Goal: Task Accomplishment & Management: Use online tool/utility

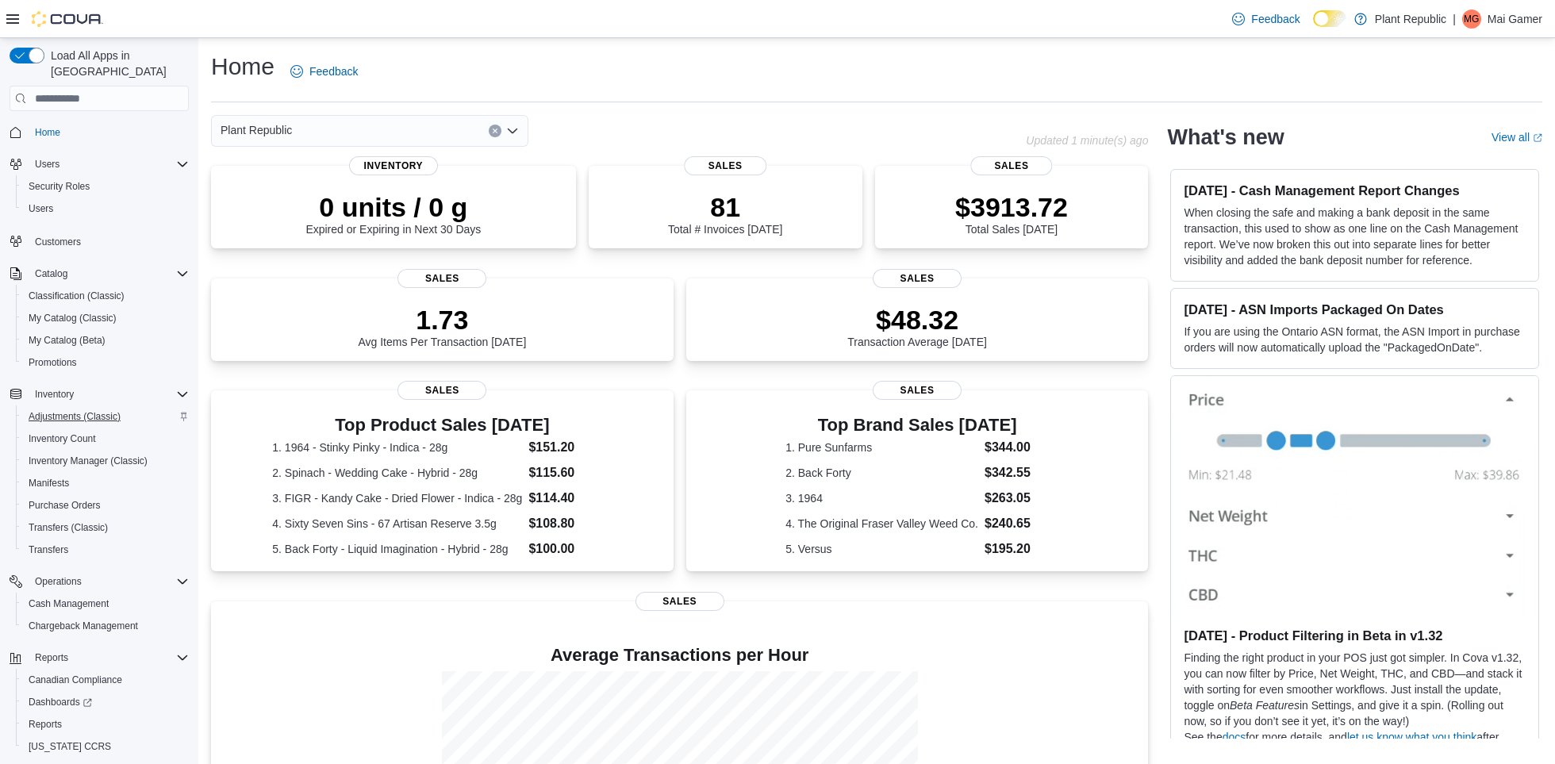
scroll to position [38, 0]
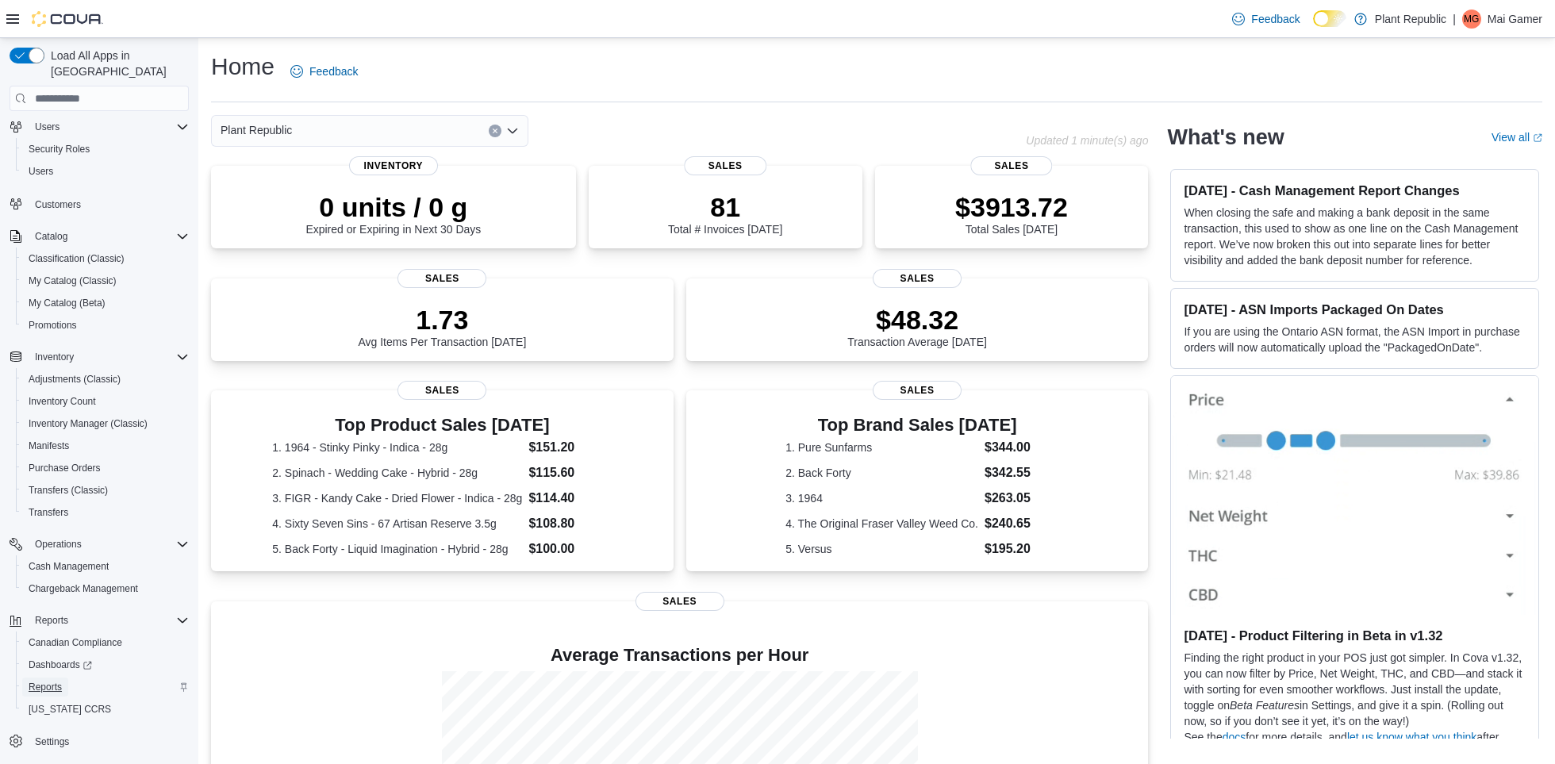
click at [62, 681] on span "Reports" at bounding box center [45, 687] width 33 height 13
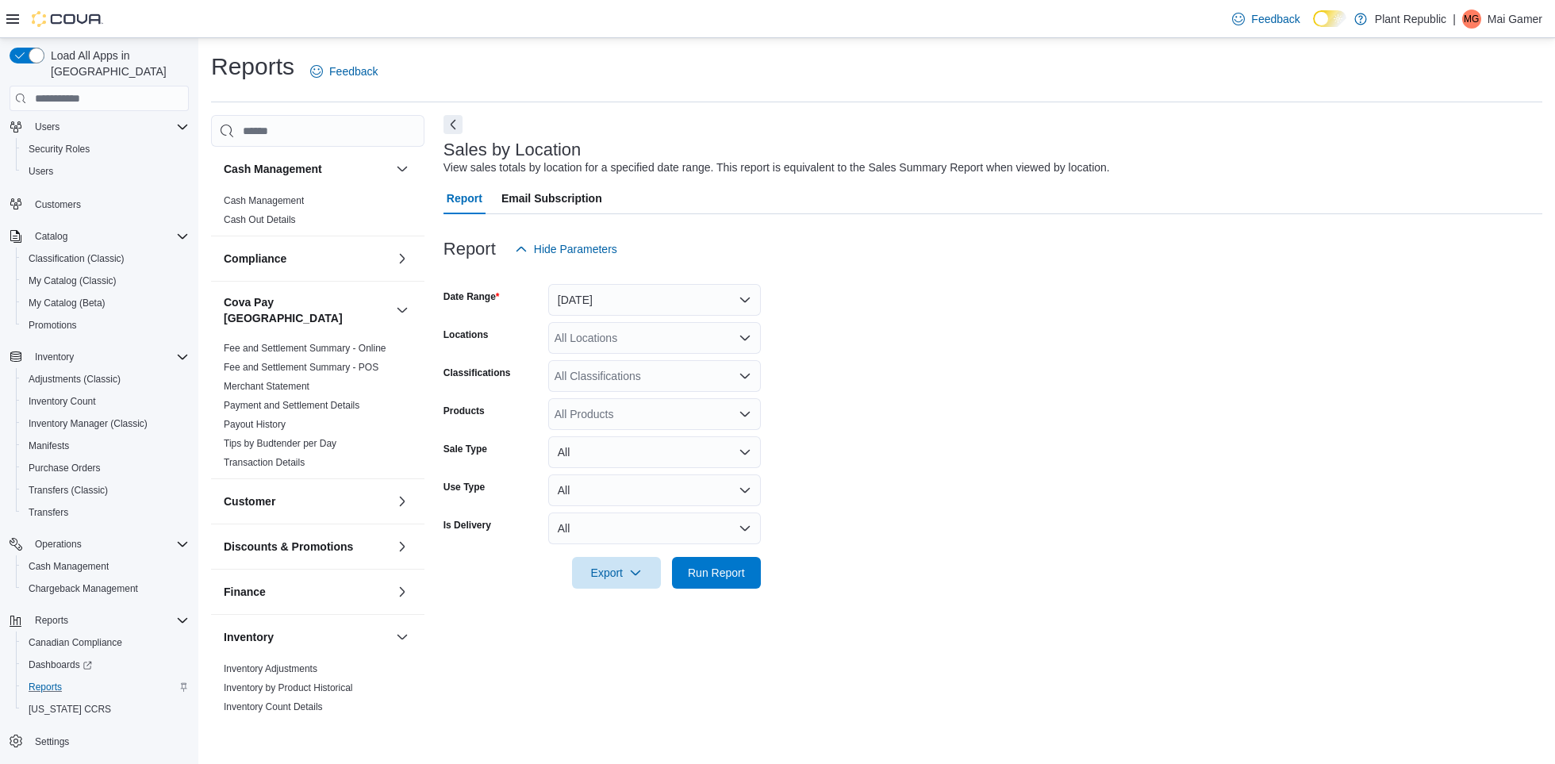
click at [599, 277] on div at bounding box center [993, 274] width 1099 height 19
click at [600, 301] on button "[DATE]" at bounding box center [654, 300] width 213 height 32
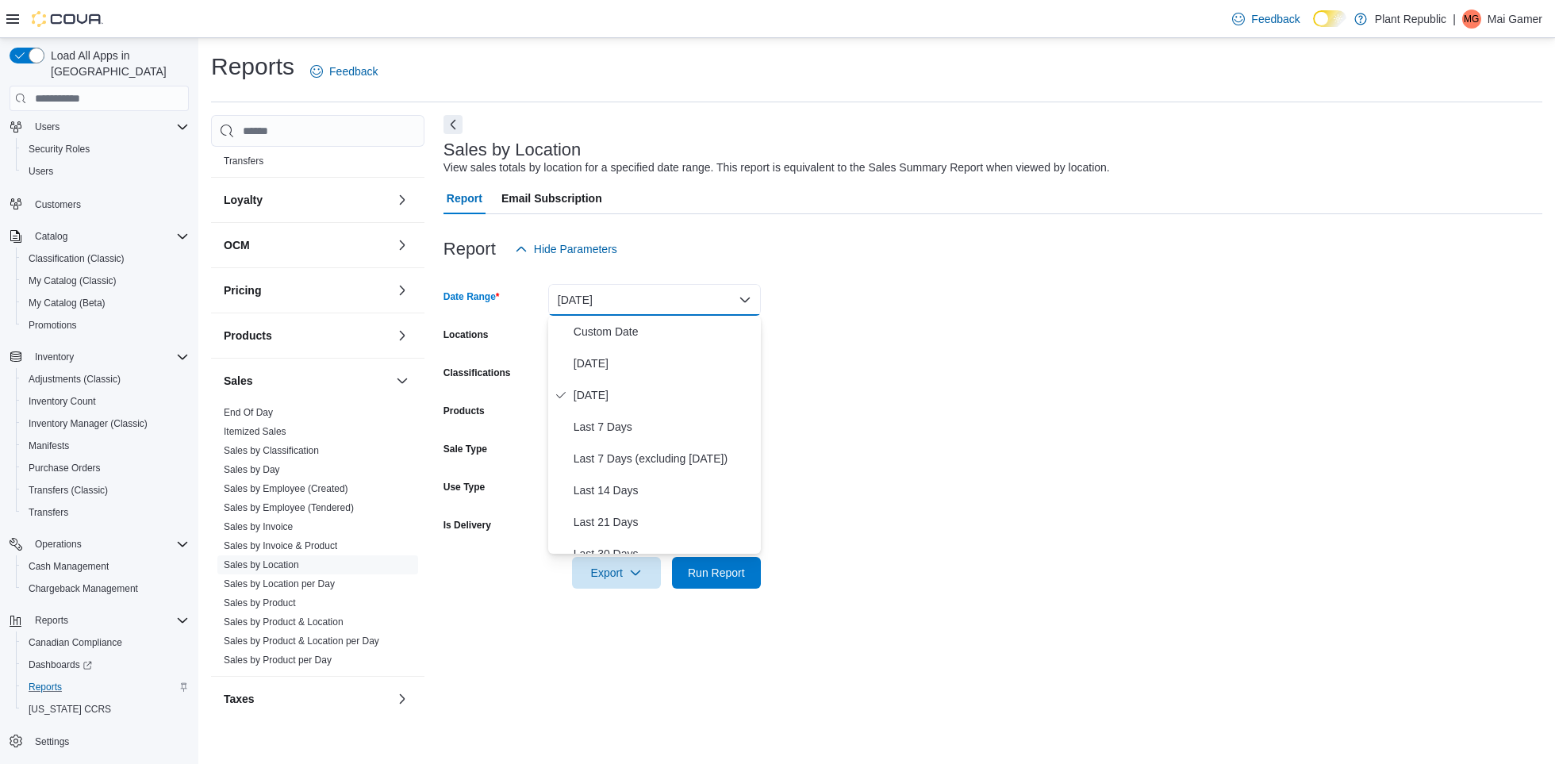
scroll to position [719, 0]
click at [280, 425] on link "Itemized Sales" at bounding box center [255, 430] width 63 height 11
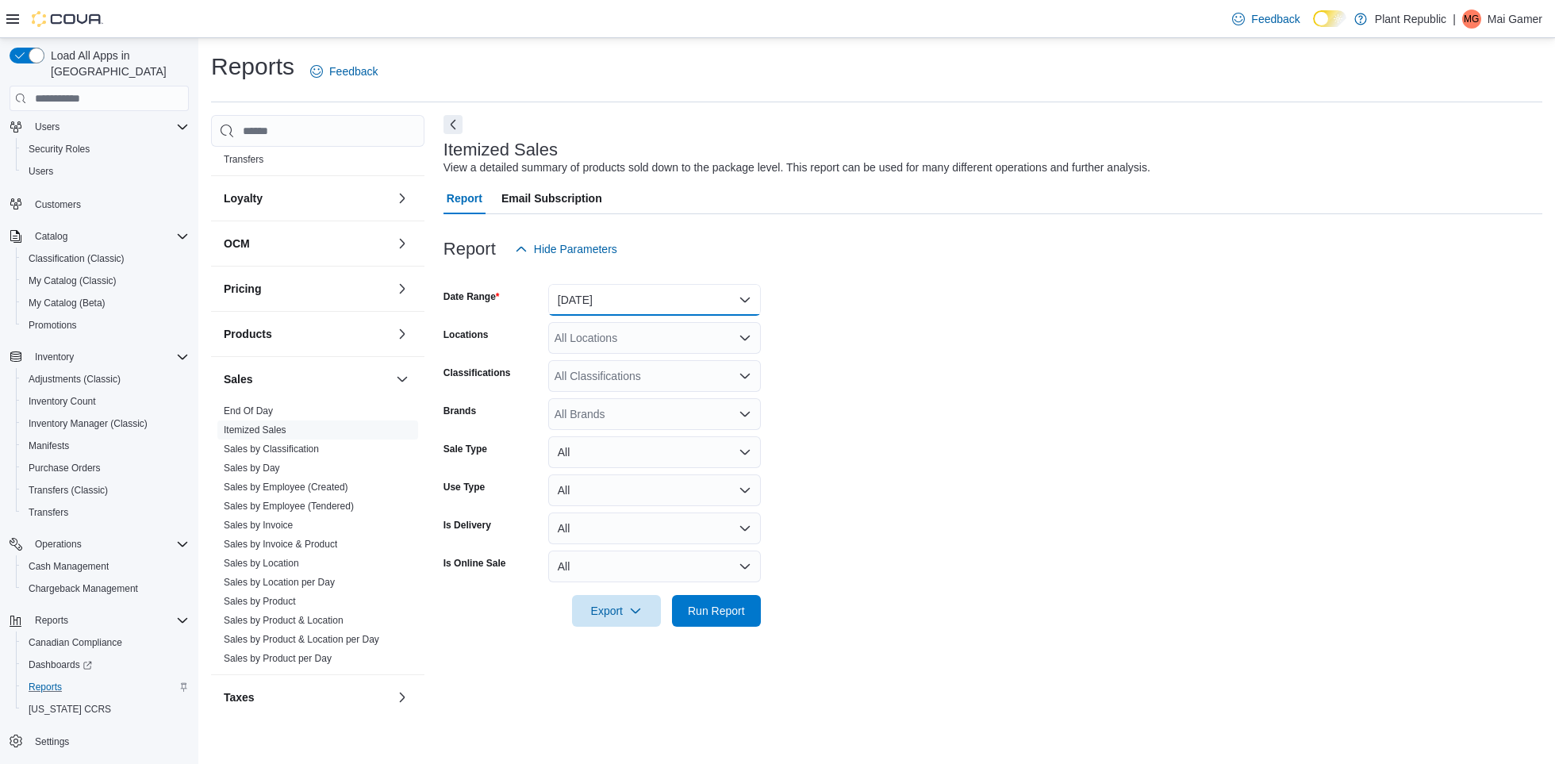
click at [615, 308] on button "[DATE]" at bounding box center [654, 300] width 213 height 32
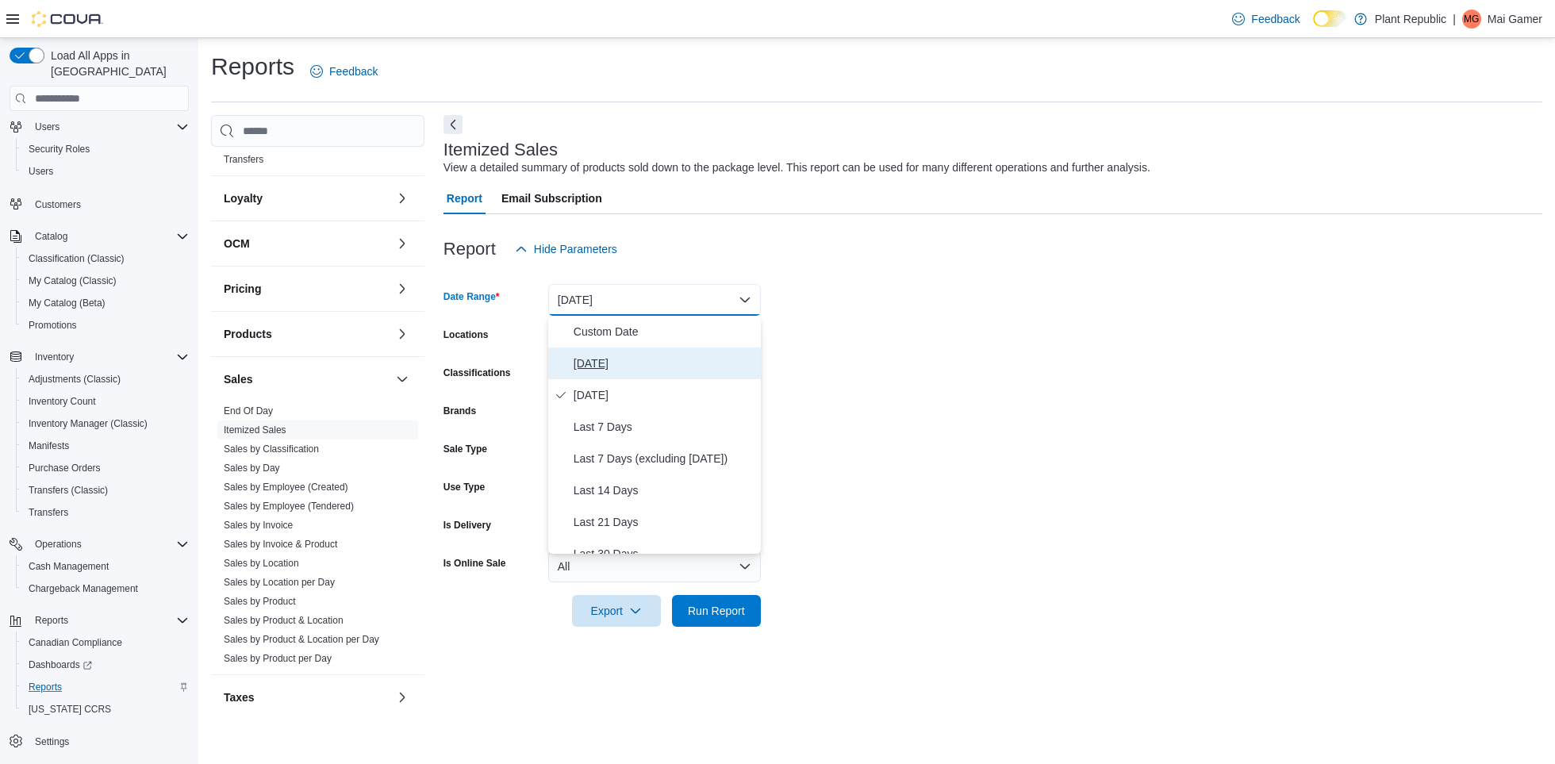
click at [624, 366] on span "[DATE]" at bounding box center [664, 363] width 181 height 19
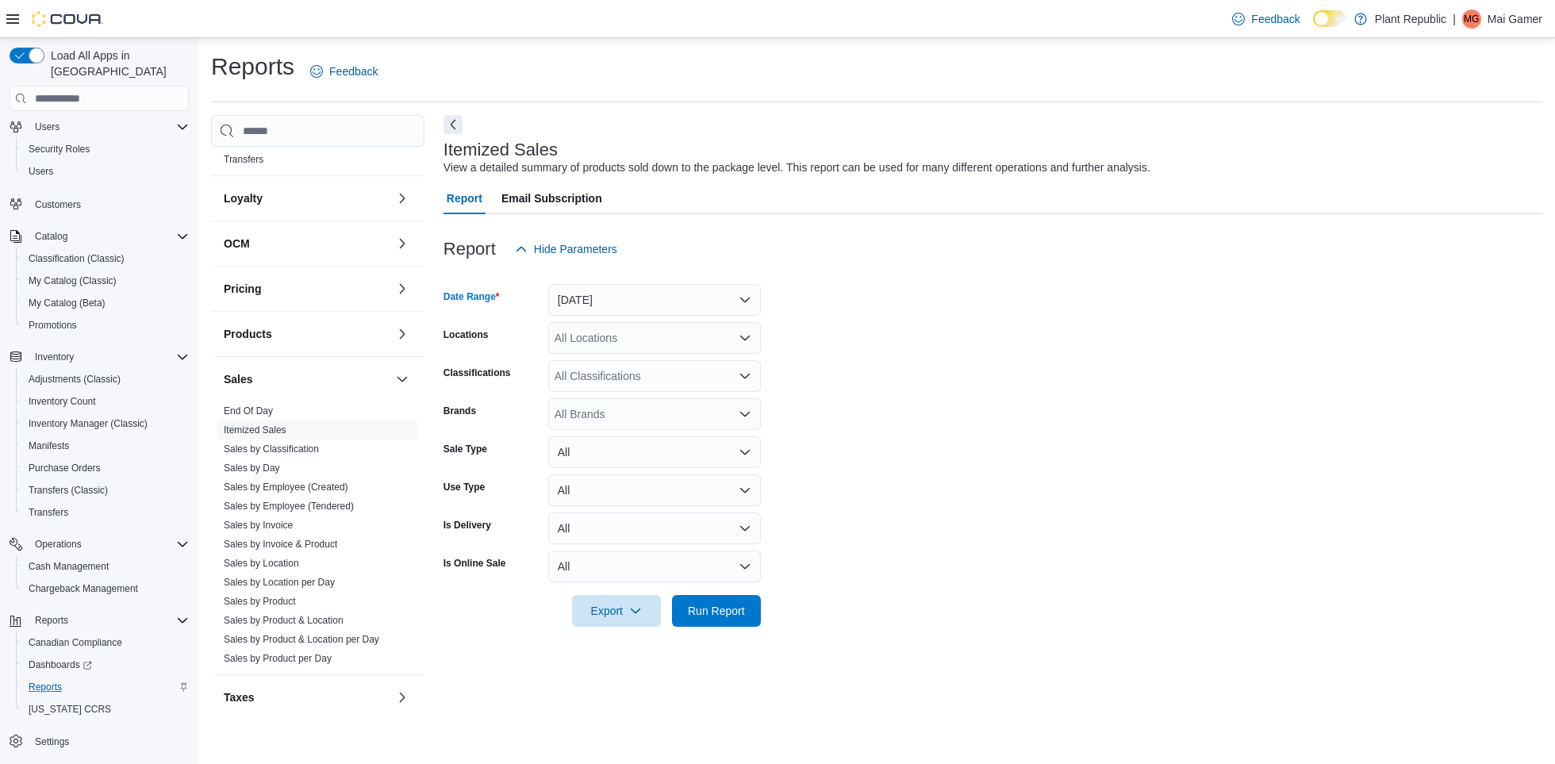
click at [707, 346] on div "All Locations" at bounding box center [654, 338] width 213 height 32
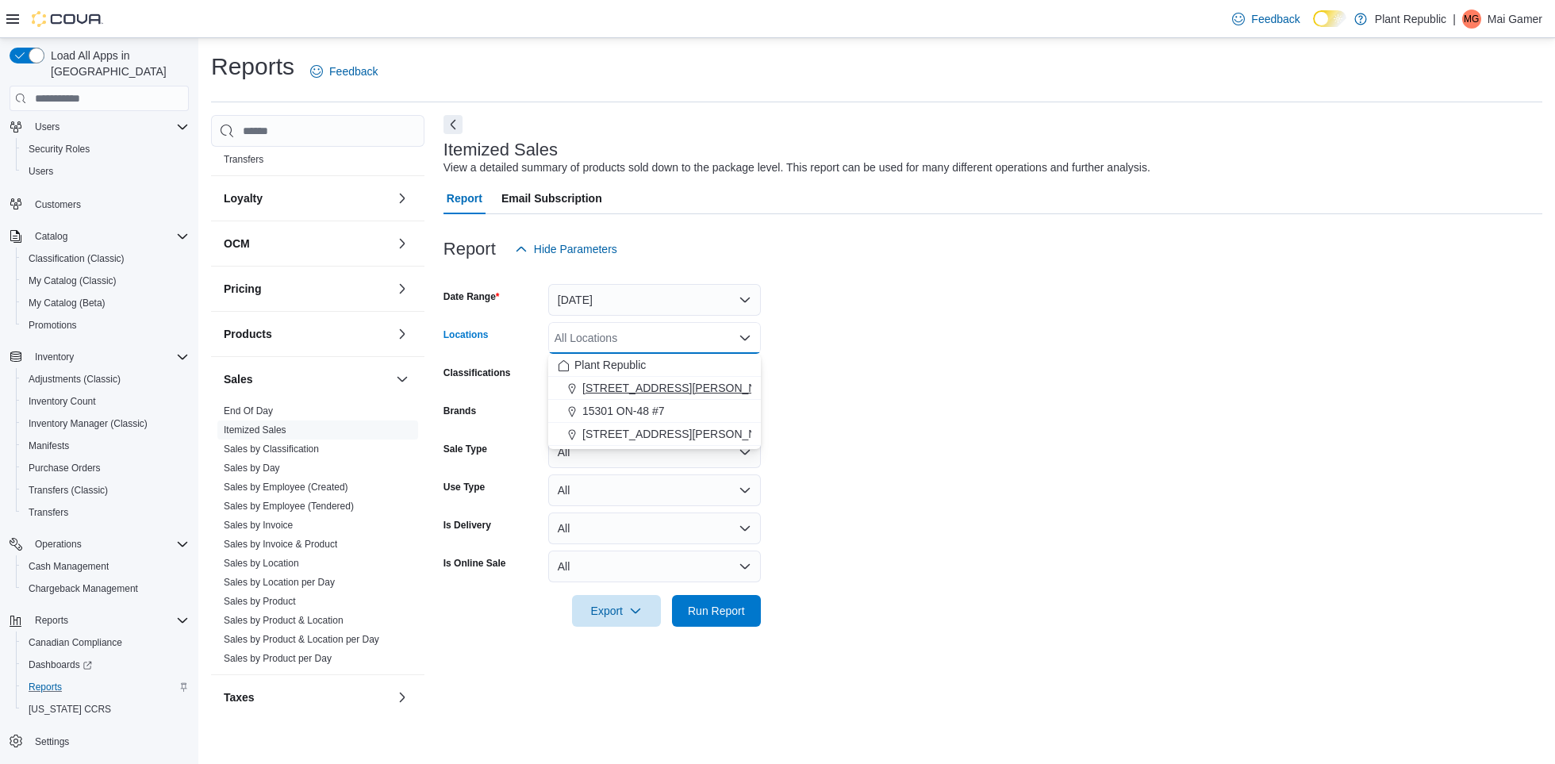
click at [707, 395] on div "[STREET_ADDRESS][PERSON_NAME]" at bounding box center [655, 388] width 194 height 16
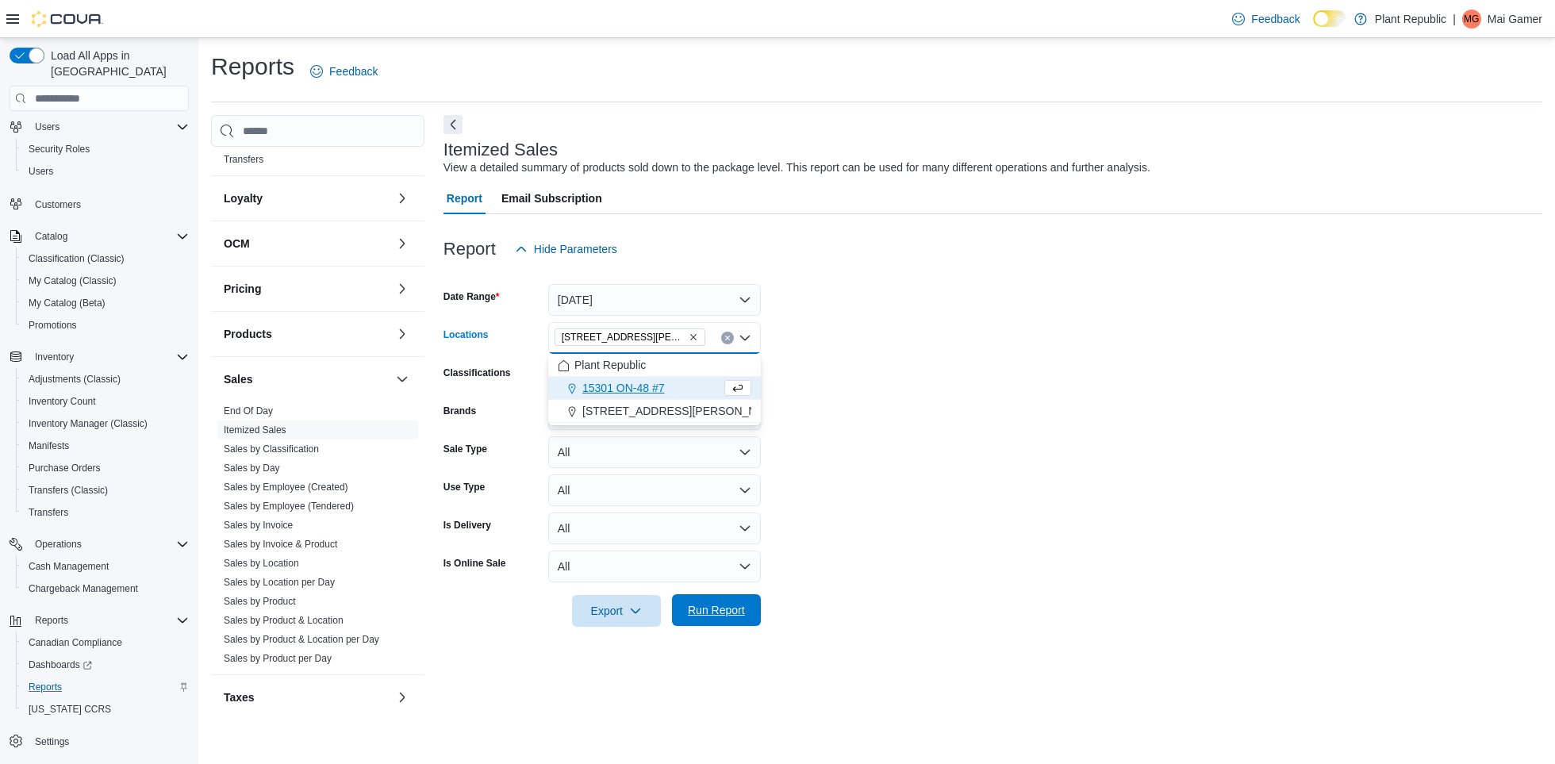
click at [728, 607] on span "Run Report" at bounding box center [716, 610] width 57 height 16
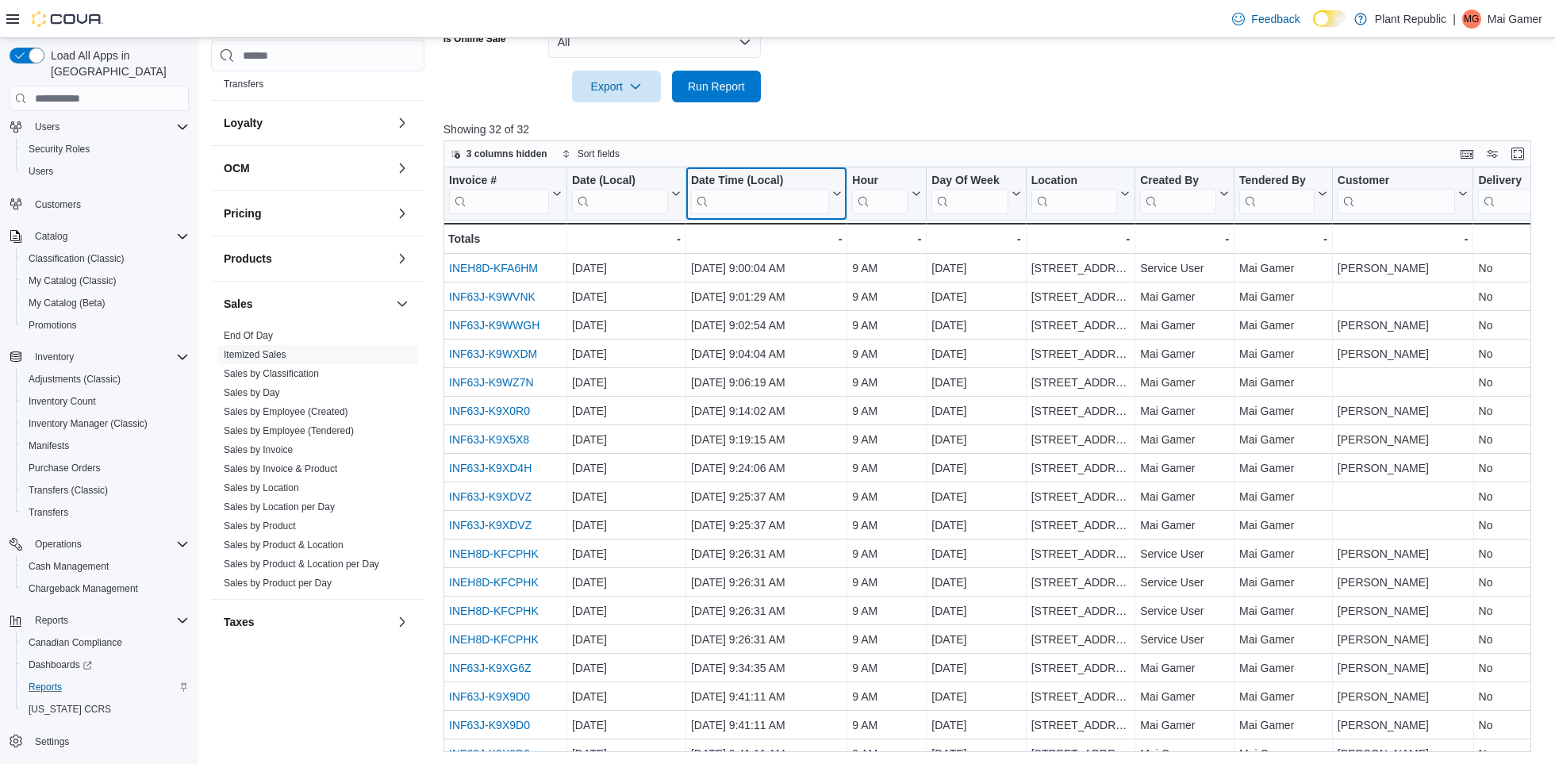
click at [838, 194] on icon at bounding box center [835, 194] width 13 height 10
click at [799, 273] on span "Sort High-Low" at bounding box center [774, 273] width 60 height 13
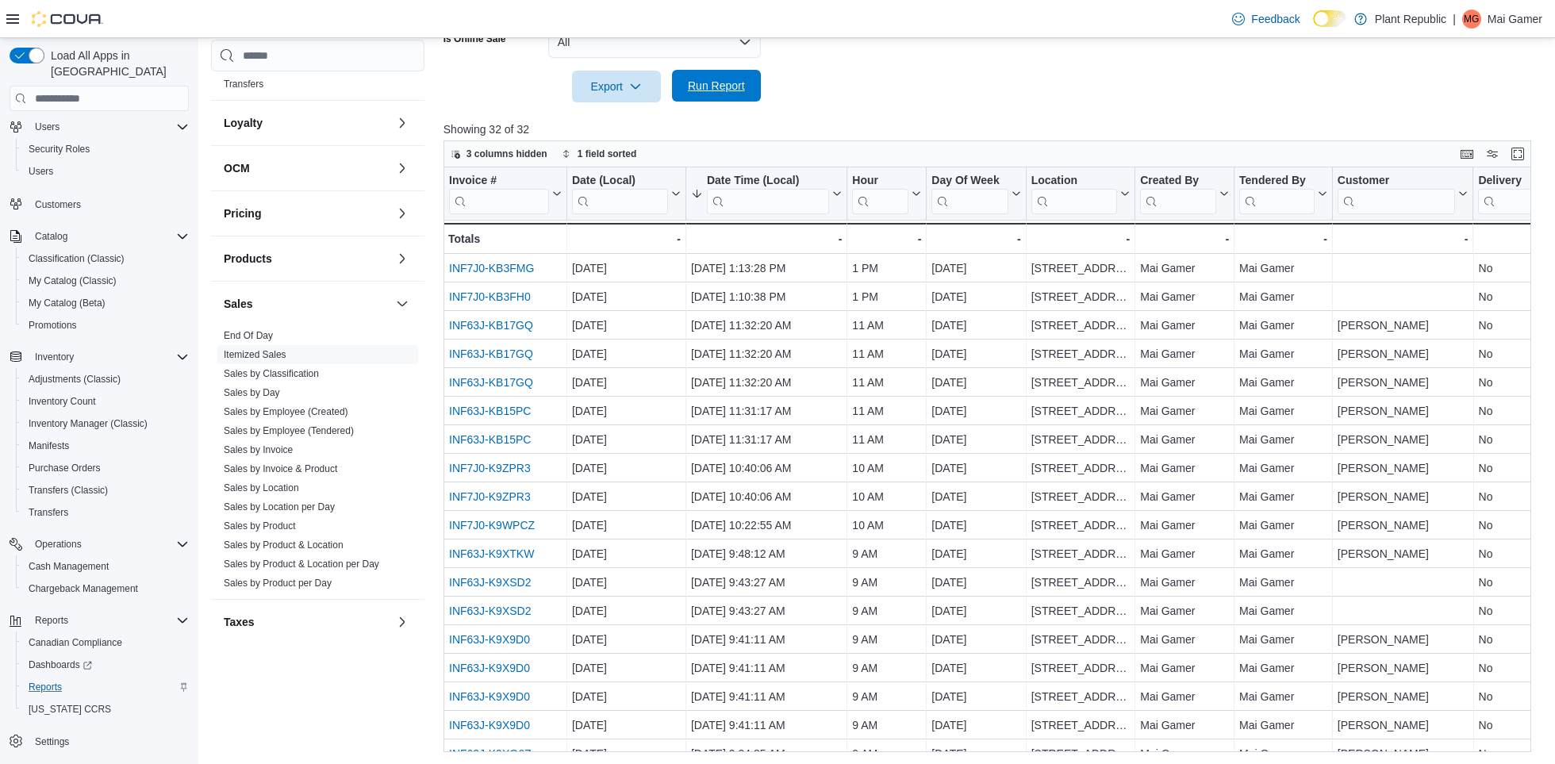
click at [718, 91] on span "Run Report" at bounding box center [716, 86] width 57 height 16
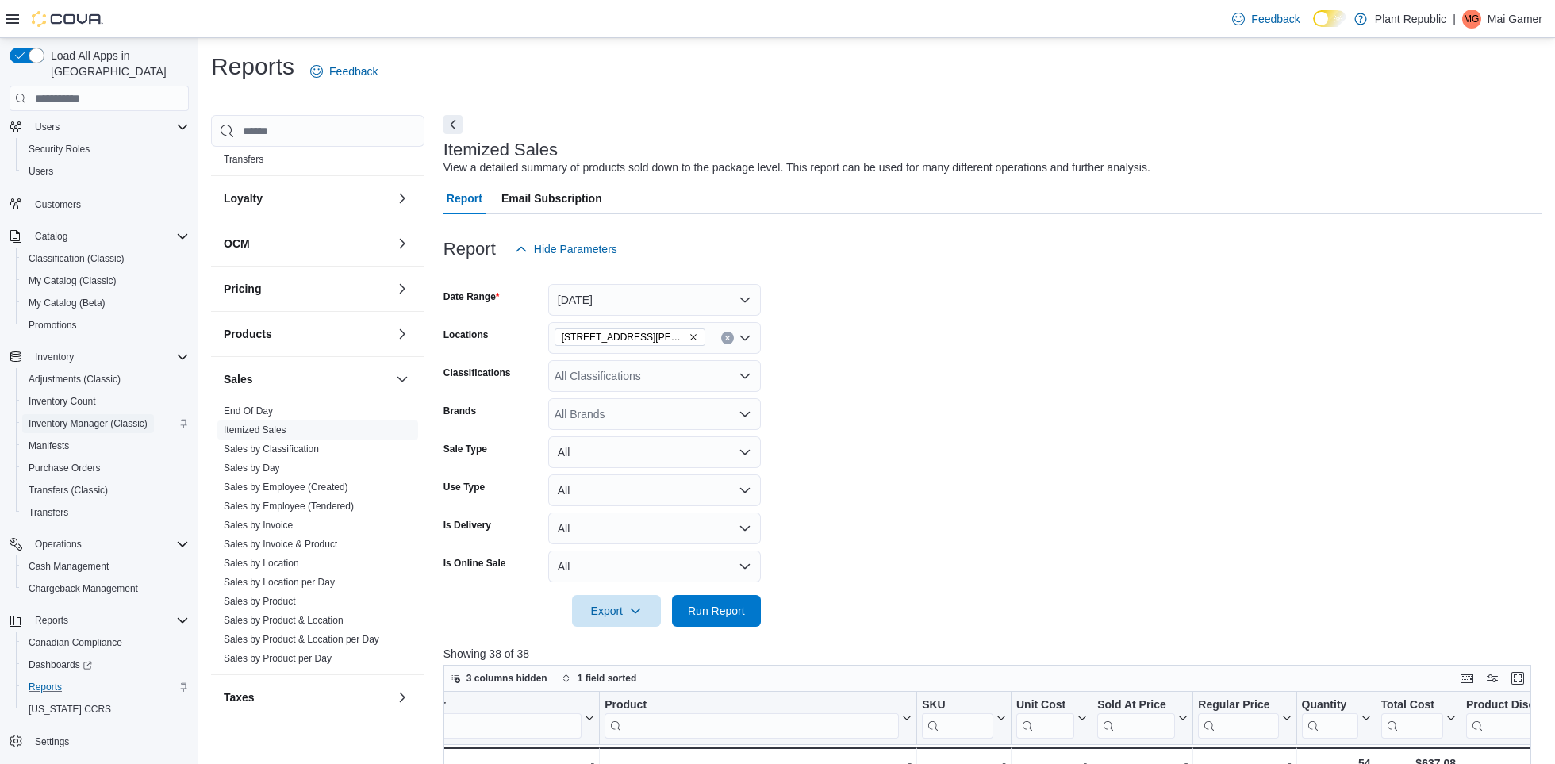
click at [102, 414] on span "Inventory Manager (Classic)" at bounding box center [88, 423] width 119 height 19
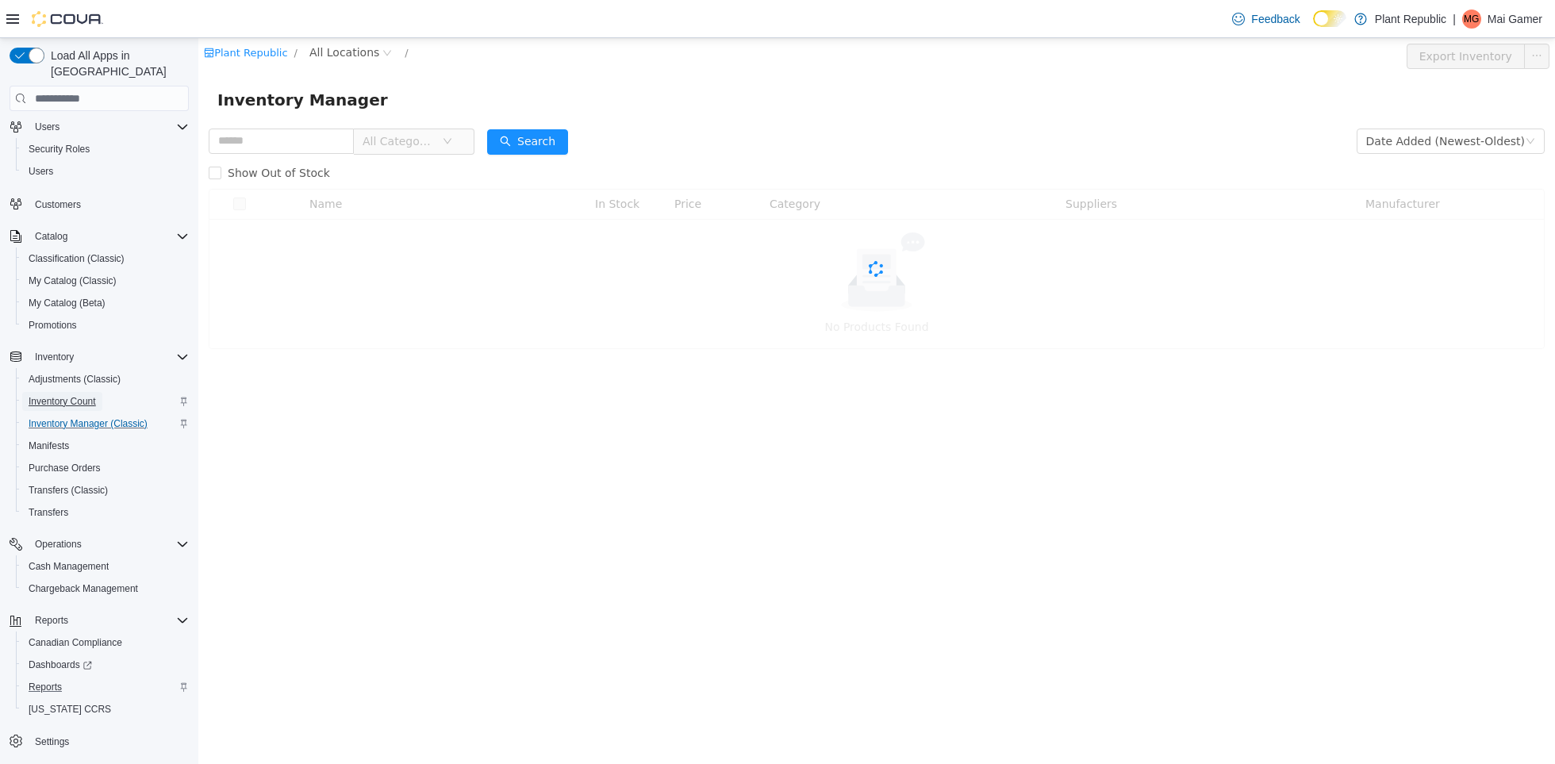
click at [96, 395] on span "Inventory Count" at bounding box center [62, 401] width 67 height 13
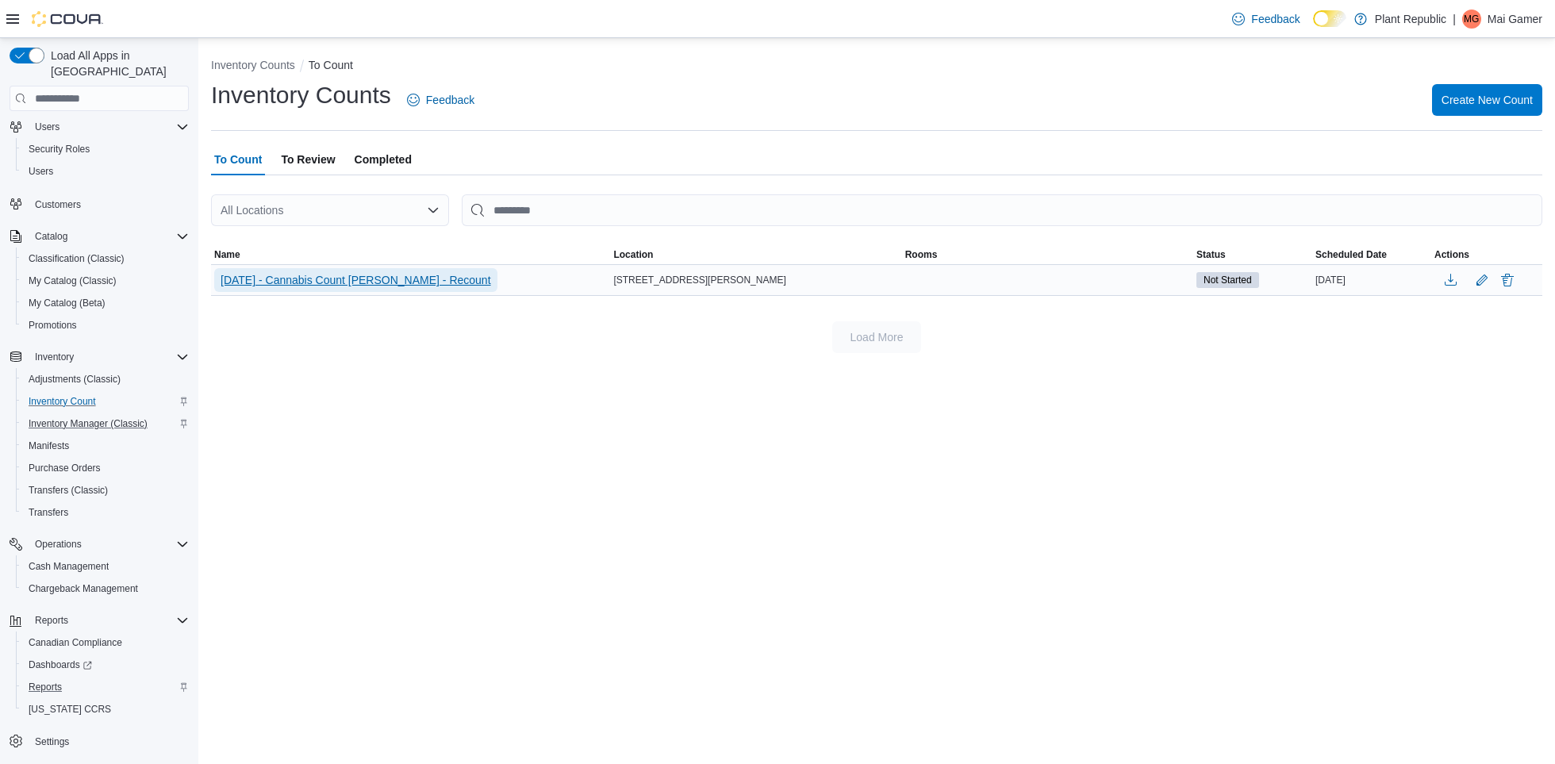
click at [378, 276] on span "[DATE] - Cannabis Count [PERSON_NAME] - Recount" at bounding box center [356, 280] width 271 height 16
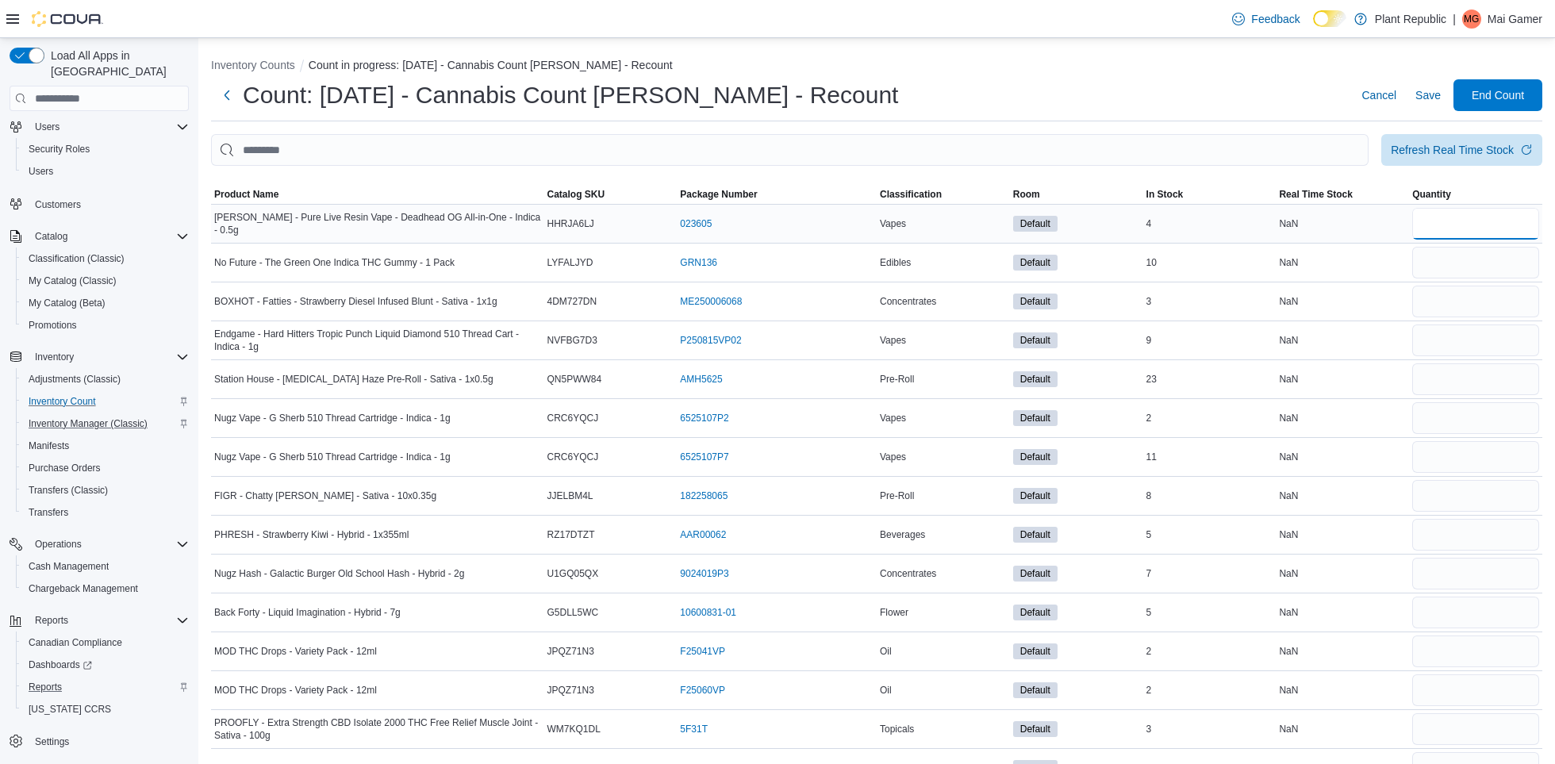
click at [1493, 227] on input "number" at bounding box center [1476, 224] width 127 height 32
click at [1390, 97] on span "Cancel" at bounding box center [1379, 95] width 35 height 16
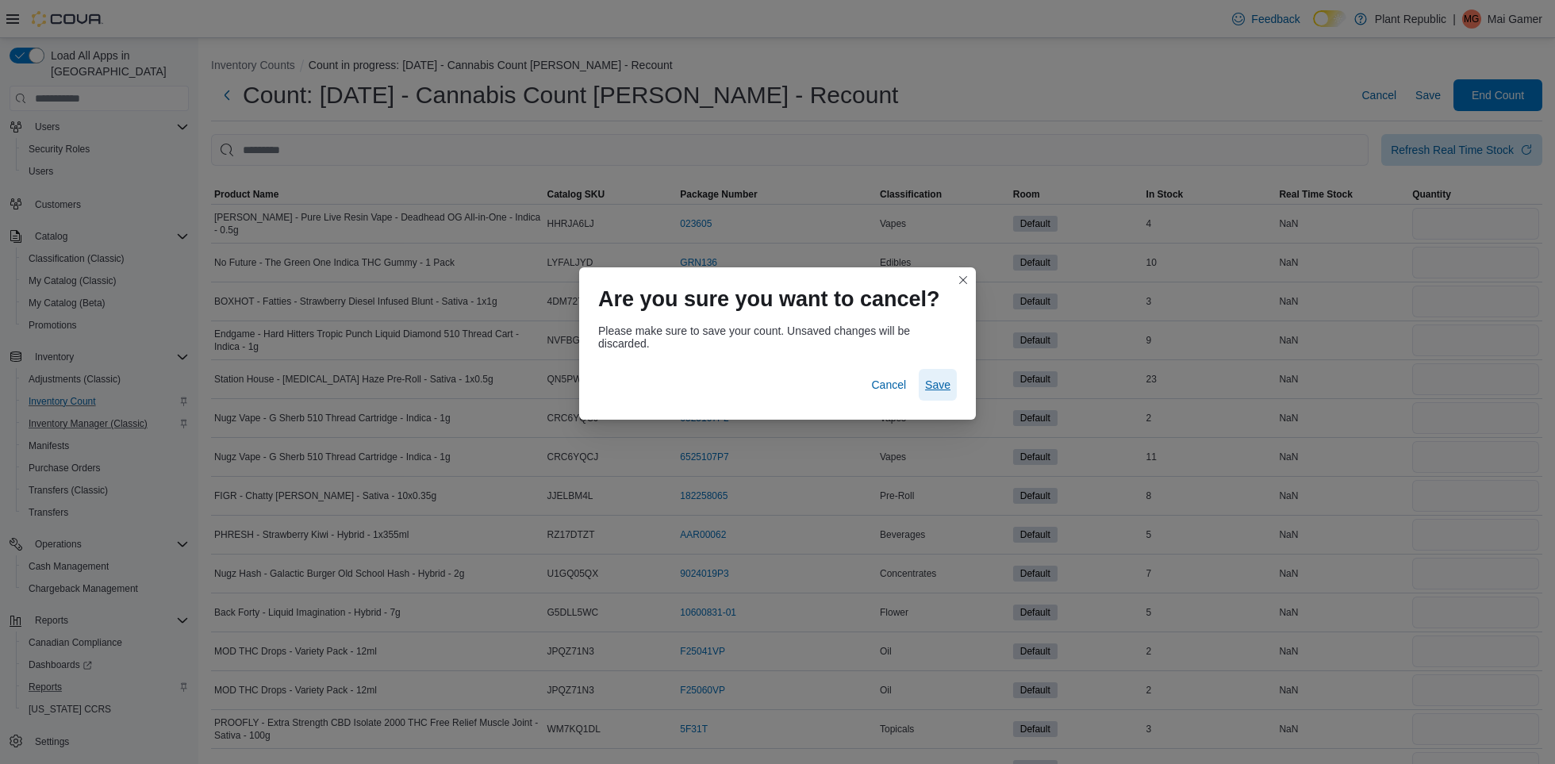
click at [926, 387] on span "Save" at bounding box center [937, 385] width 25 height 16
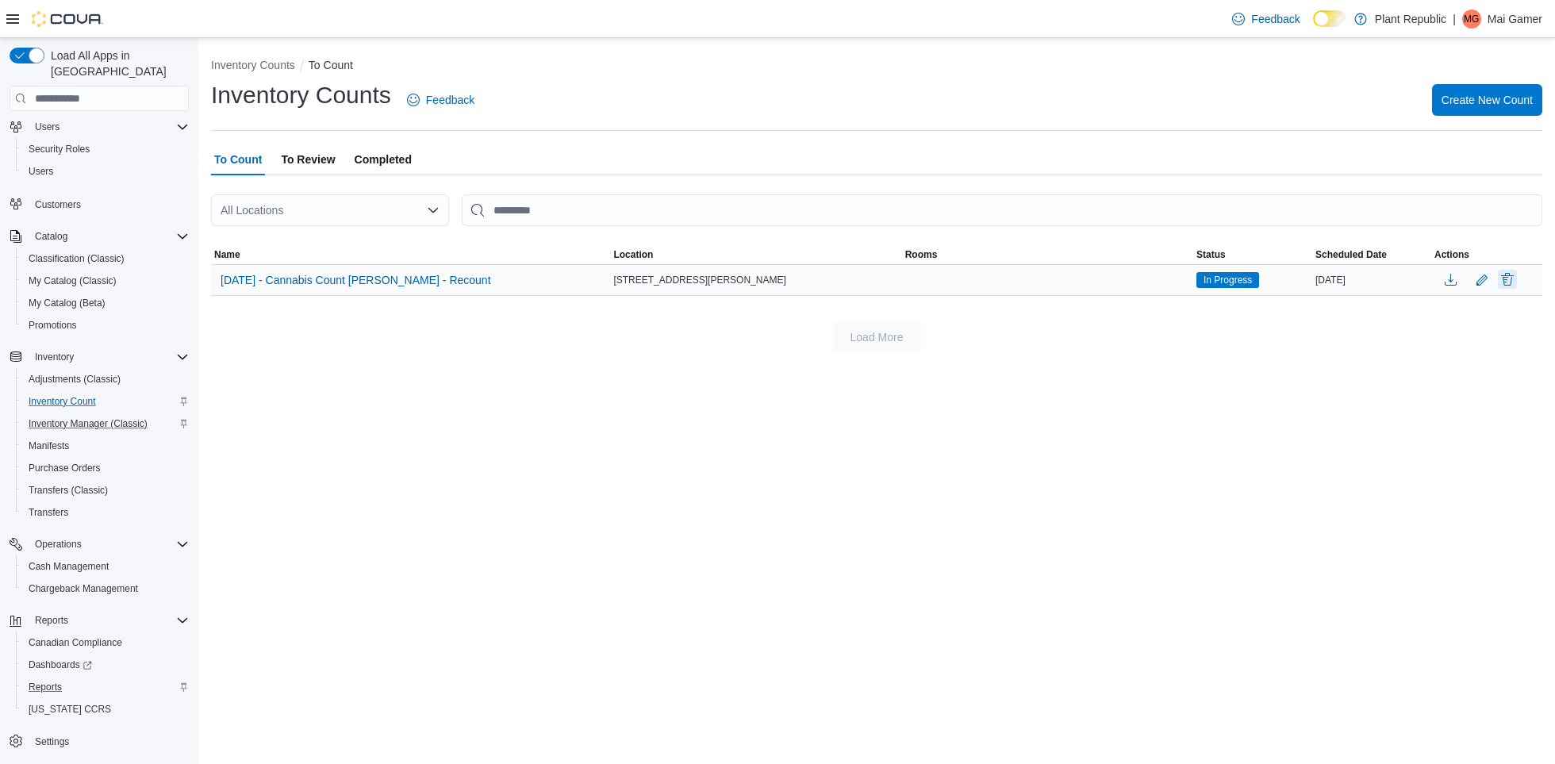
click at [1509, 282] on button "Delete" at bounding box center [1507, 279] width 19 height 19
click at [1490, 418] on span "Delete" at bounding box center [1463, 429] width 70 height 32
